Goal: Task Accomplishment & Management: Complete application form

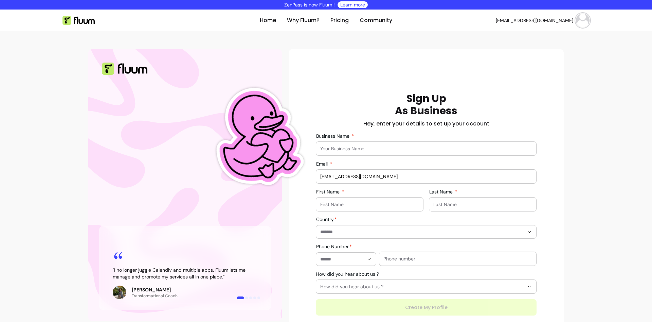
scroll to position [6, 0]
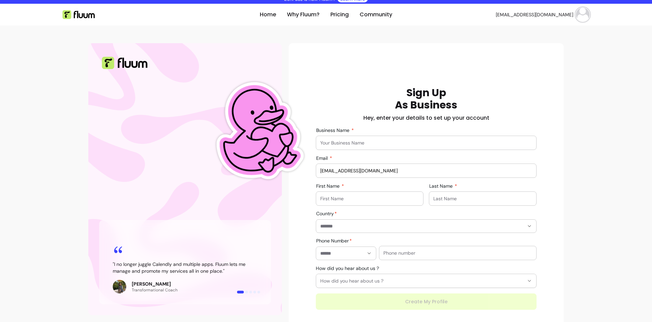
click at [353, 142] on input "Business Name" at bounding box center [426, 142] width 212 height 7
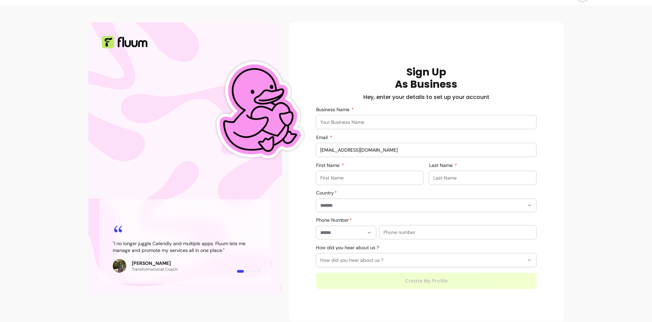
scroll to position [33, 0]
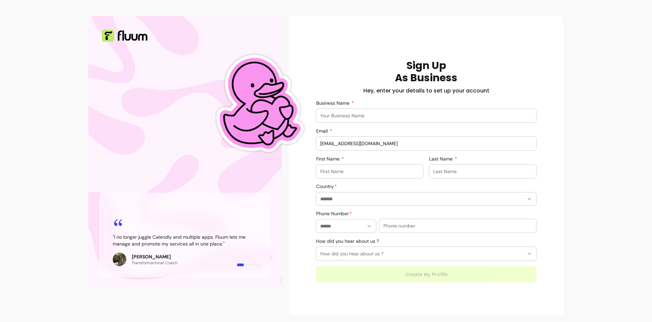
click at [361, 117] on input "Business Name" at bounding box center [426, 115] width 212 height 7
type input "TEST"
click at [351, 173] on input "First Name" at bounding box center [369, 171] width 99 height 7
type input "test"
click at [459, 171] on input "Last Name" at bounding box center [483, 171] width 99 height 7
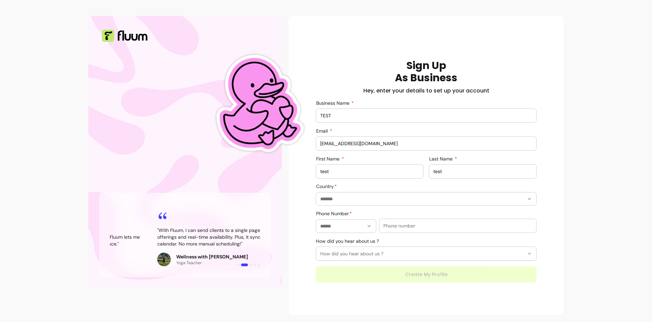
type input "test"
click at [343, 199] on input "Country" at bounding box center [416, 198] width 193 height 7
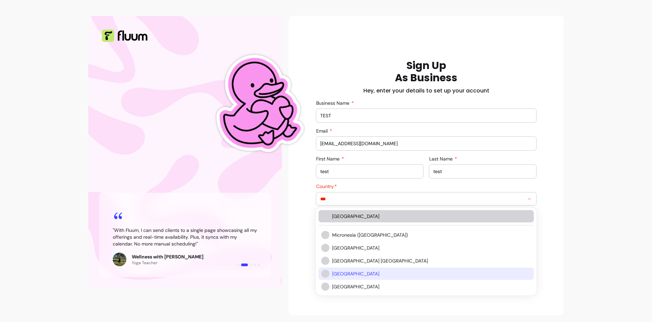
click at [358, 218] on span "[GEOGRAPHIC_DATA]" at bounding box center [428, 216] width 192 height 7
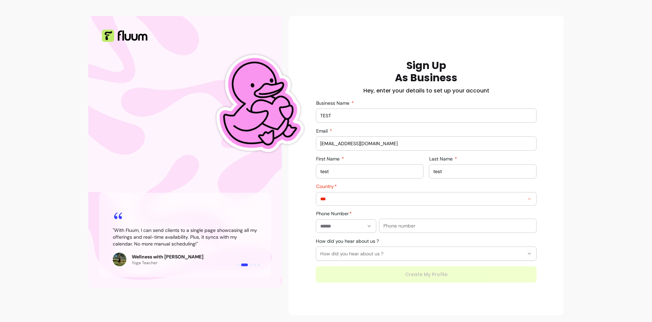
type input "**********"
click at [401, 226] on input "text" at bounding box center [458, 225] width 149 height 7
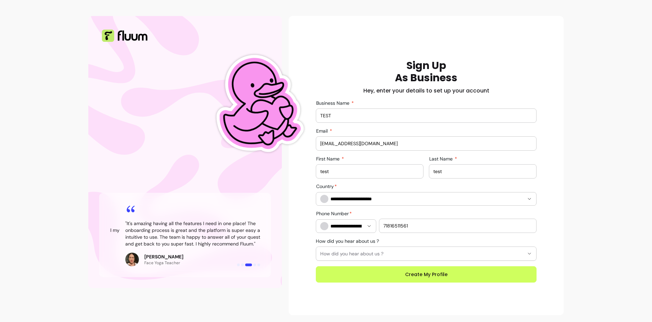
type input "71816511561"
click at [374, 116] on input "TEST" at bounding box center [426, 115] width 212 height 7
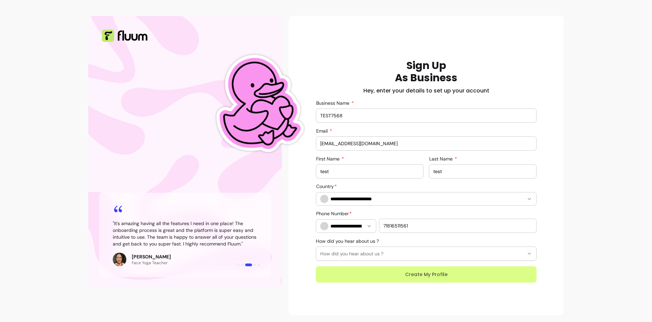
type input "TEST7568"
click at [419, 277] on button "Create My Profile" at bounding box center [426, 274] width 214 height 16
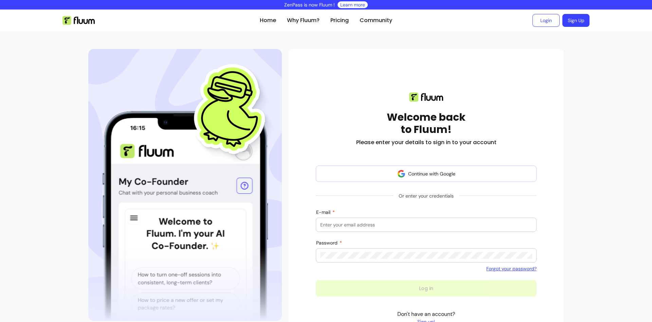
scroll to position [45, 0]
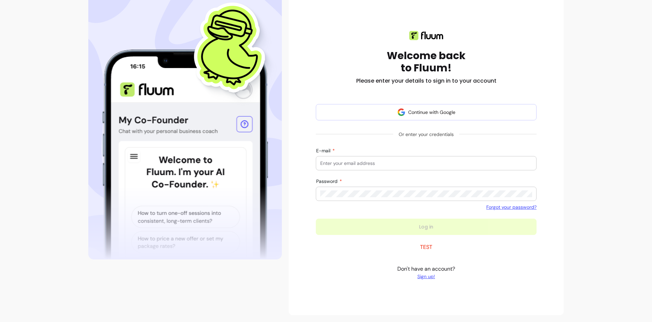
click at [346, 167] on div at bounding box center [426, 163] width 212 height 14
type input "[EMAIL_ADDRESS][DOMAIN_NAME]"
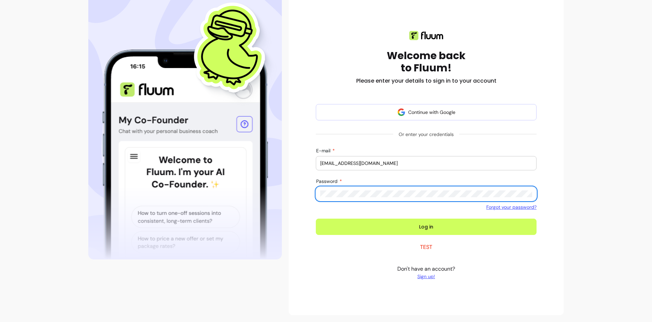
click at [316, 218] on button "Log in" at bounding box center [426, 226] width 221 height 16
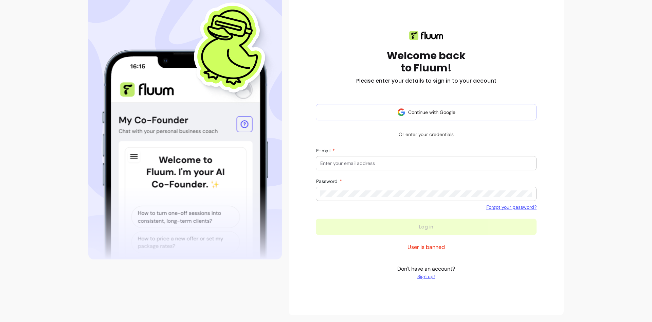
scroll to position [45, 0]
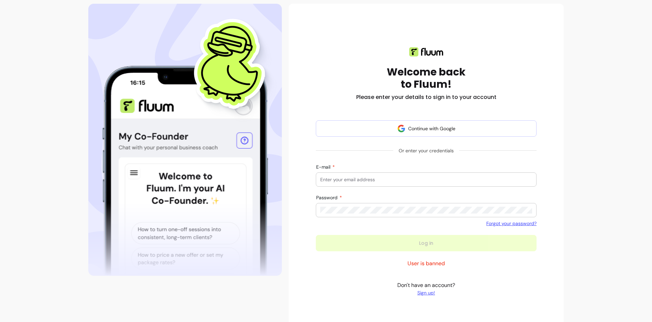
click at [426, 295] on link "Sign up!" at bounding box center [427, 292] width 58 height 7
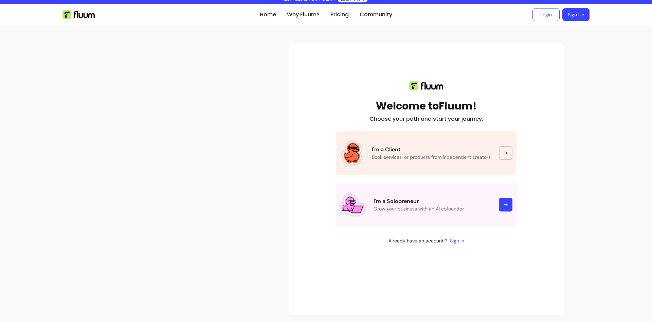
scroll to position [6, 0]
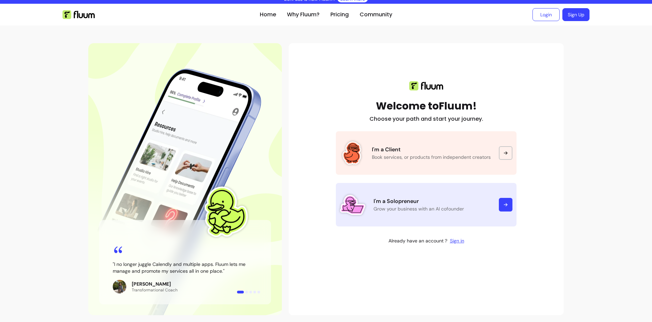
click at [430, 208] on p "Grow your business with an AI cofounder" at bounding box center [432, 208] width 117 height 7
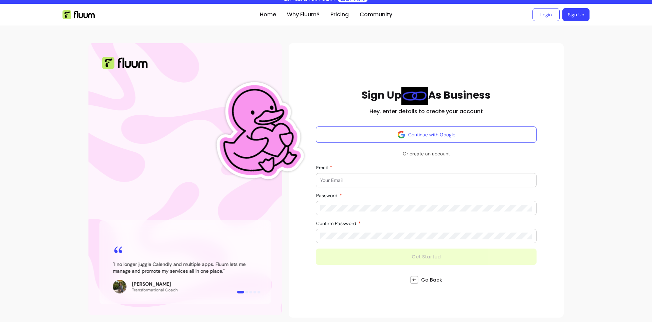
click at [394, 178] on input "Email" at bounding box center [426, 180] width 212 height 7
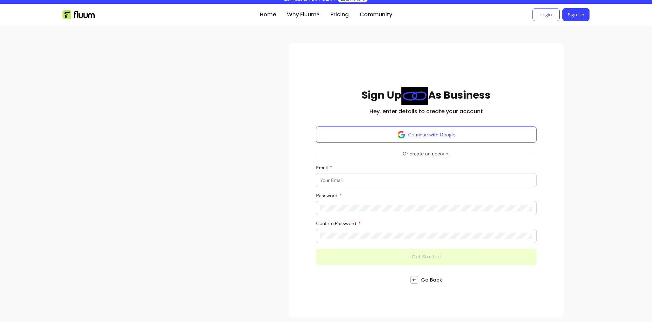
paste input "[EMAIL_ADDRESS][DOMAIN_NAME]"
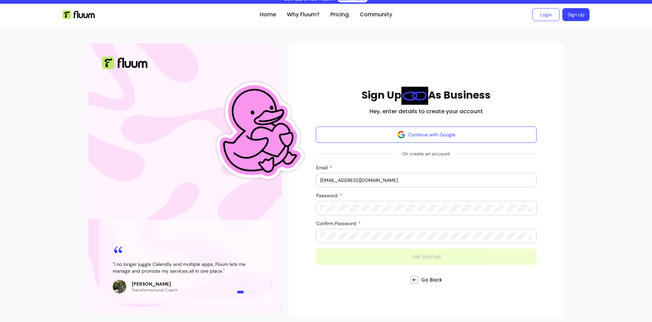
type input "[EMAIL_ADDRESS][DOMAIN_NAME]"
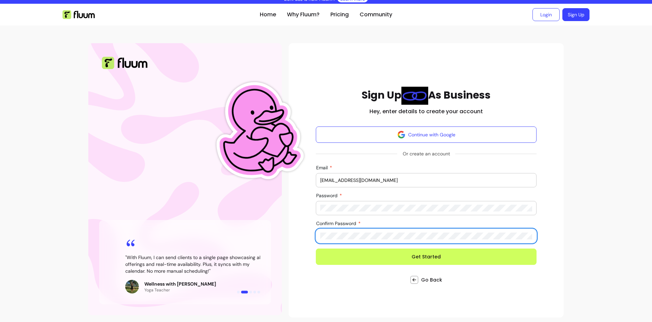
click at [316, 248] on button "Get Started" at bounding box center [426, 256] width 221 height 16
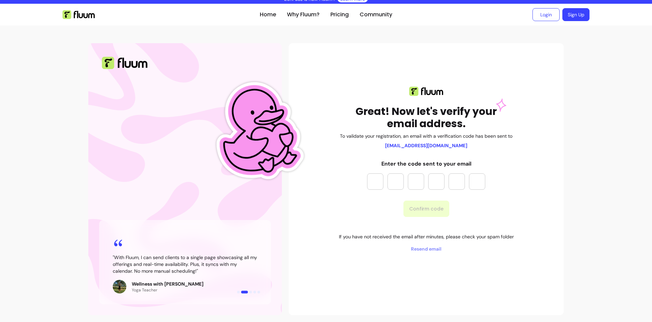
click at [379, 180] on input "Please enter OTP character 1" at bounding box center [375, 181] width 16 height 16
paste input "*"
type input "*"
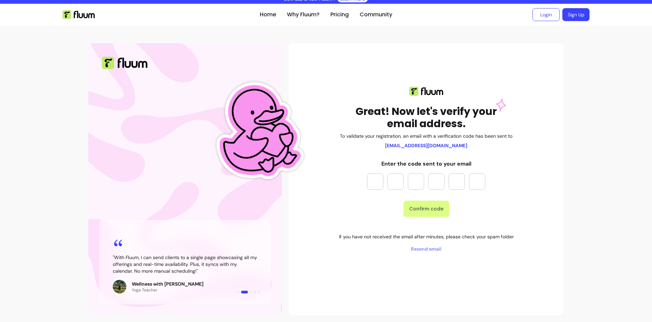
type input "*"
click at [423, 209] on button "Confirm code" at bounding box center [427, 208] width 46 height 16
